Goal: Check status: Check status

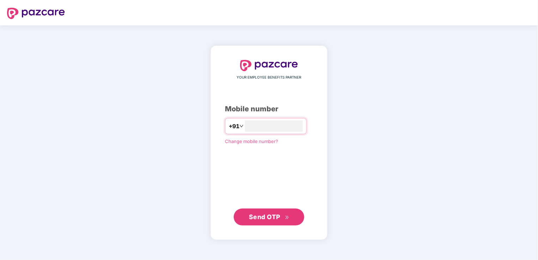
type input "**********"
click at [262, 217] on span "Send OTP" at bounding box center [264, 216] width 31 height 7
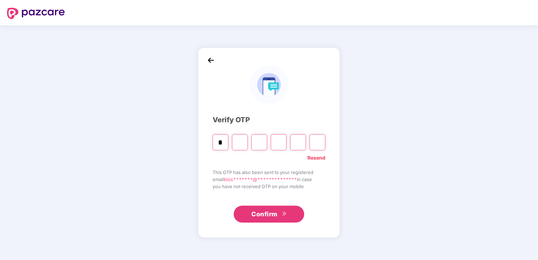
type input "*"
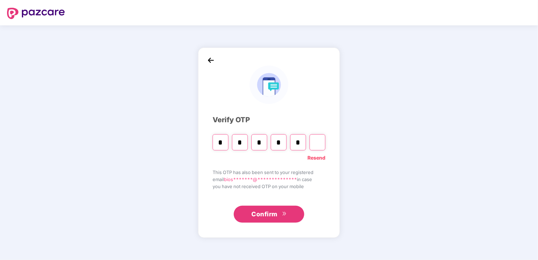
type input "*"
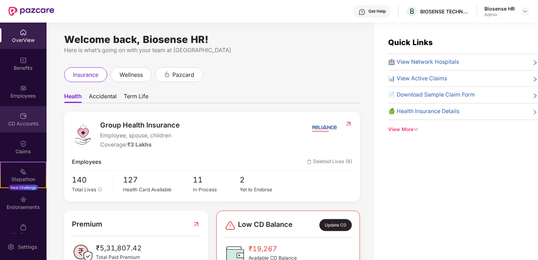
click at [20, 120] on div "CD Accounts" at bounding box center [23, 123] width 47 height 7
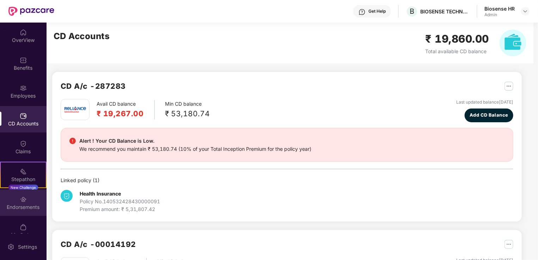
click at [25, 212] on div "Endorsements" at bounding box center [23, 203] width 47 height 26
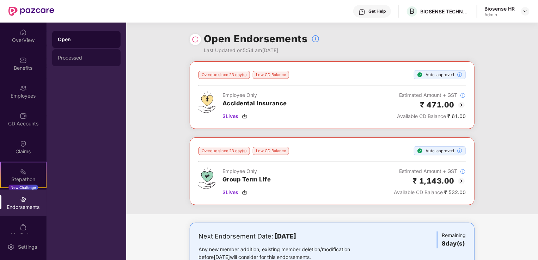
click at [83, 55] on div "Processed" at bounding box center [86, 58] width 57 height 6
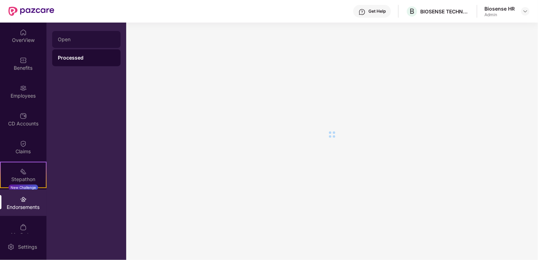
click at [87, 42] on div "Open" at bounding box center [86, 39] width 68 height 17
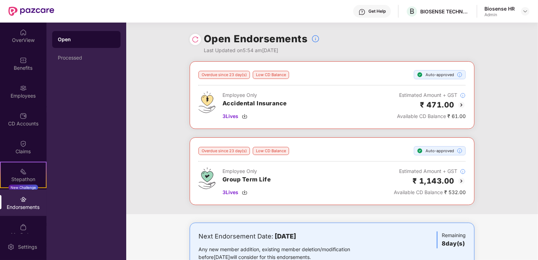
click at [196, 42] on img at bounding box center [195, 39] width 7 height 7
